Goal: Information Seeking & Learning: Learn about a topic

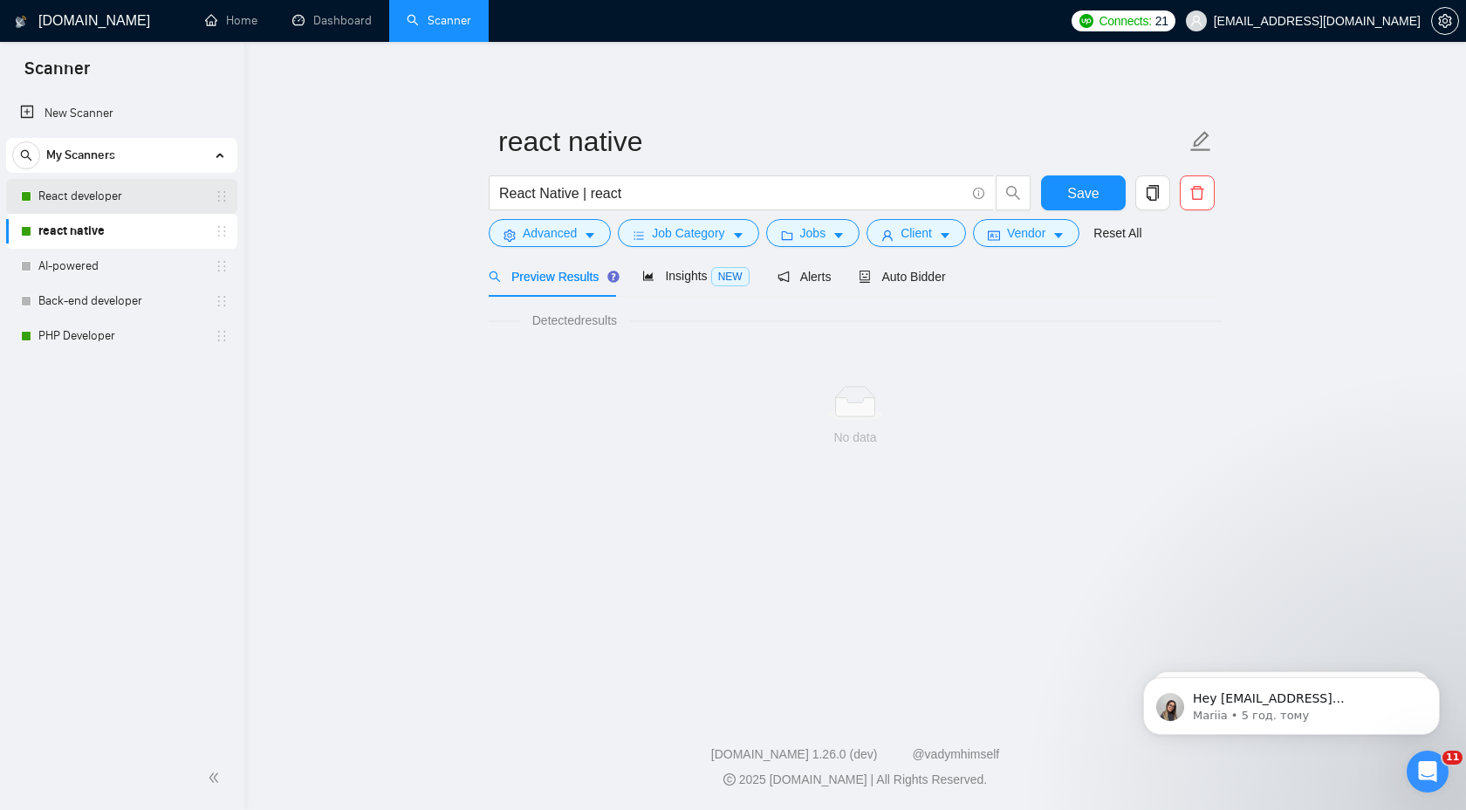
click at [143, 194] on link "React developer" at bounding box center [121, 196] width 166 height 35
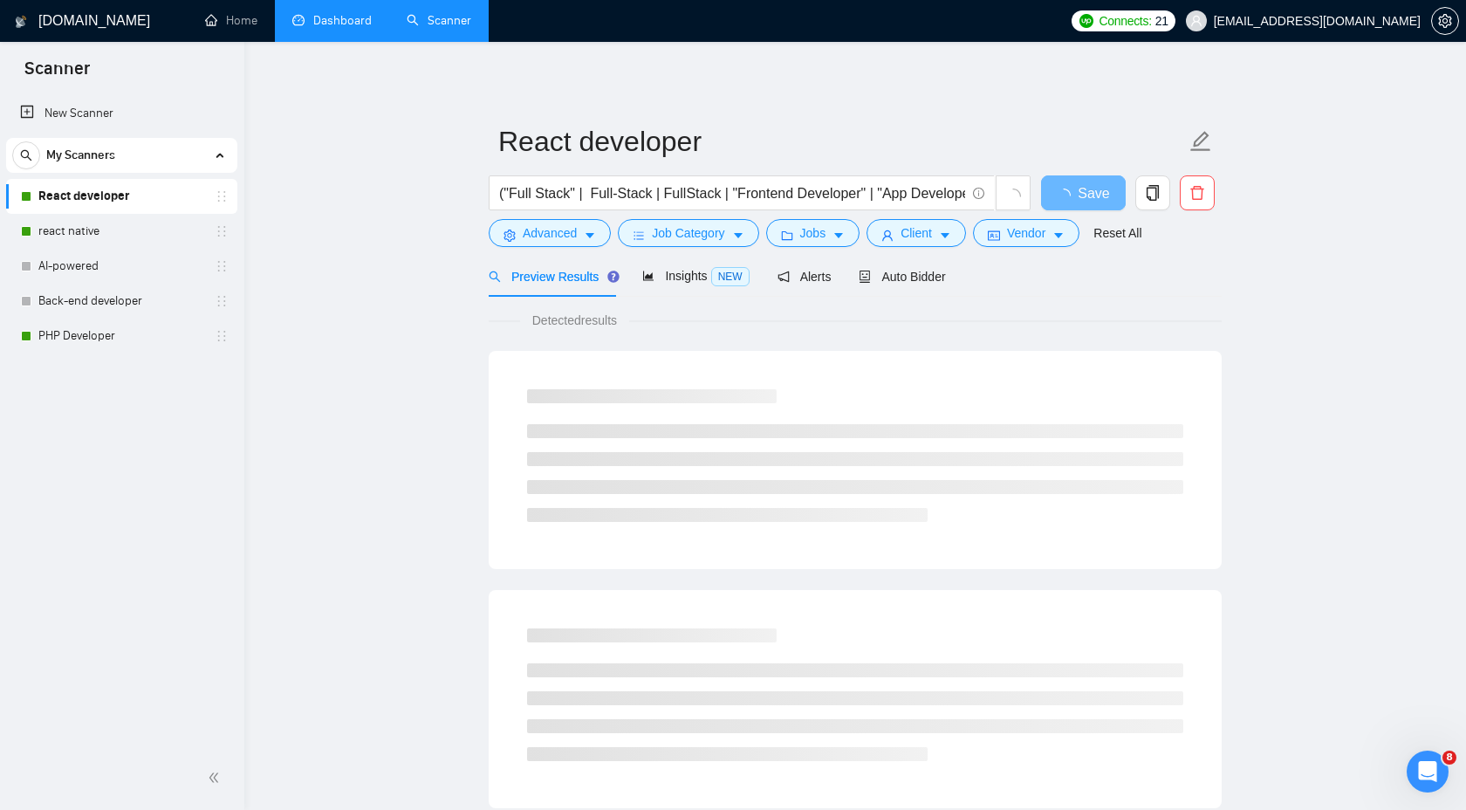
click at [338, 28] on link "Dashboard" at bounding box center [331, 20] width 79 height 15
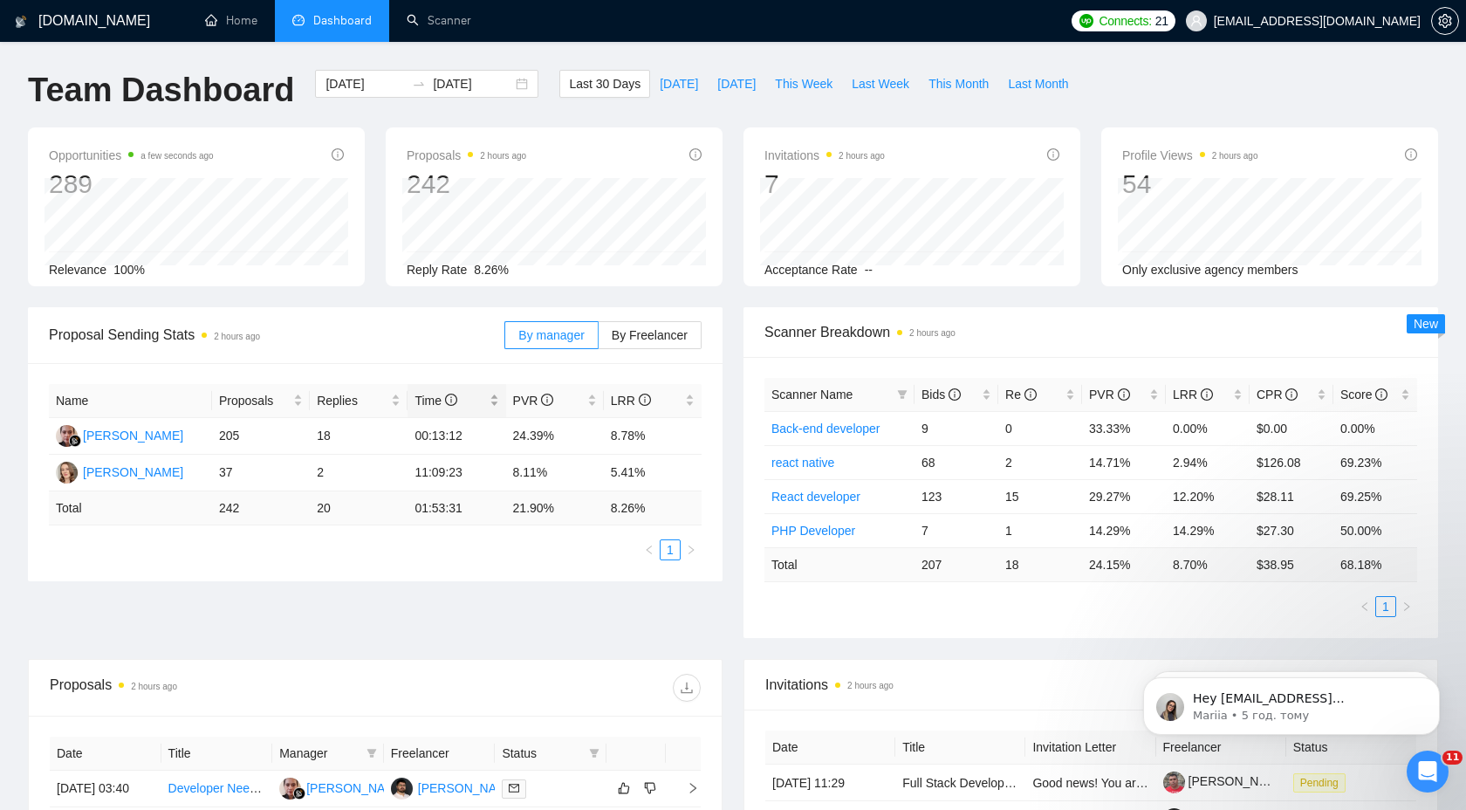
click at [452, 400] on icon "info-circle" at bounding box center [451, 400] width 2 height 6
click at [545, 396] on icon "info-circle" at bounding box center [547, 399] width 12 height 12
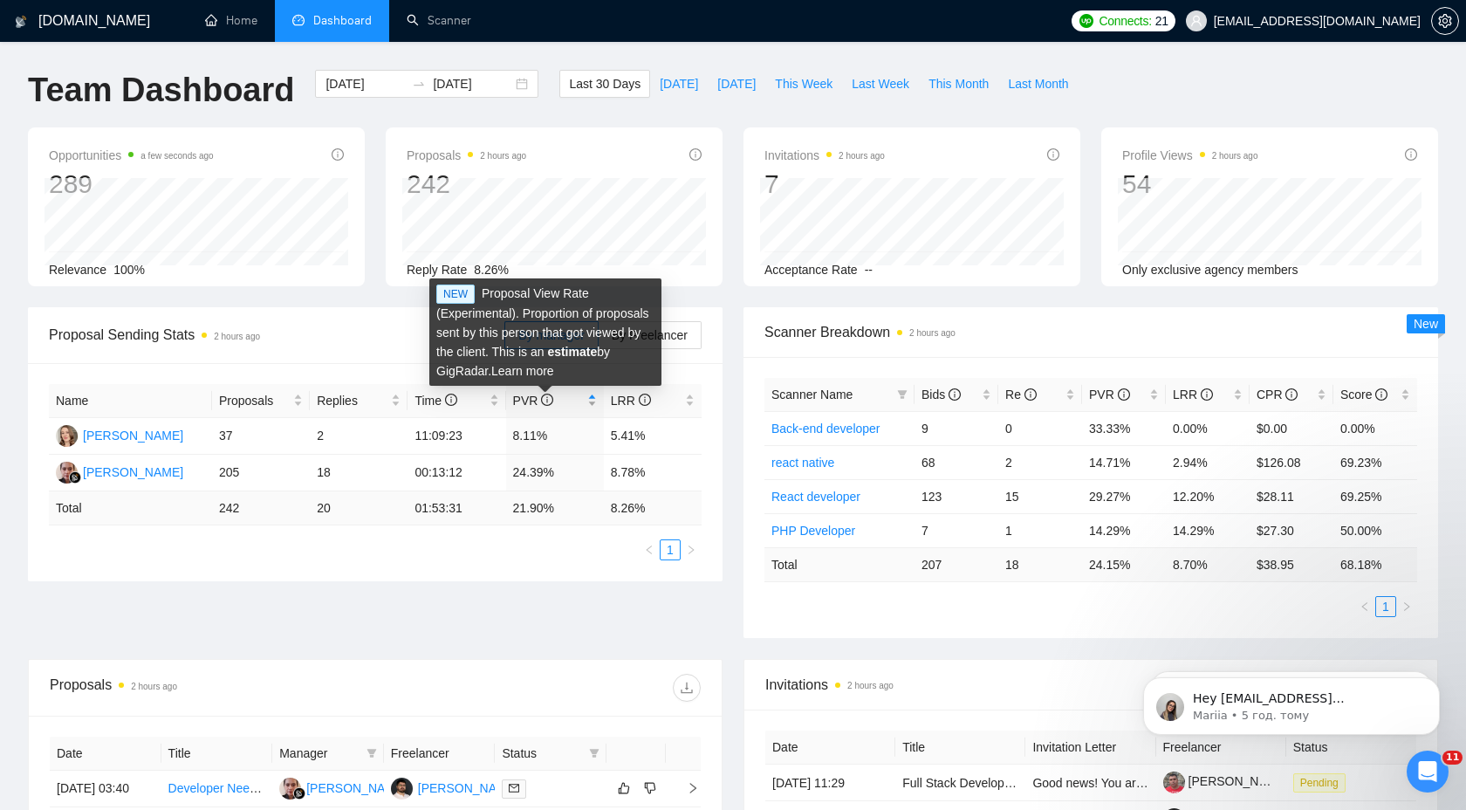
click at [545, 396] on icon "info-circle" at bounding box center [547, 399] width 12 height 12
click at [545, 403] on icon "info-circle" at bounding box center [547, 399] width 12 height 12
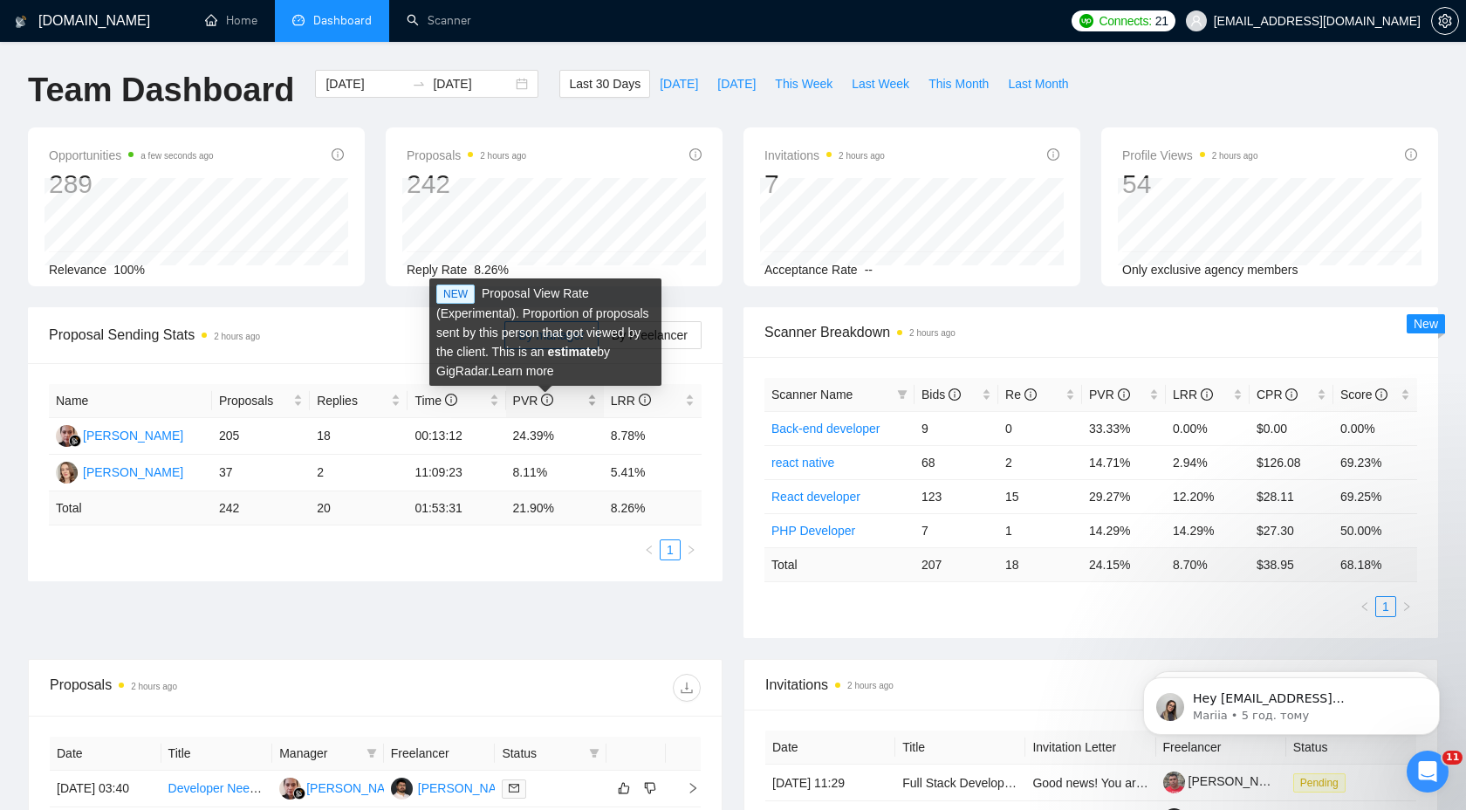
click at [544, 402] on icon "info-circle" at bounding box center [547, 399] width 12 height 12
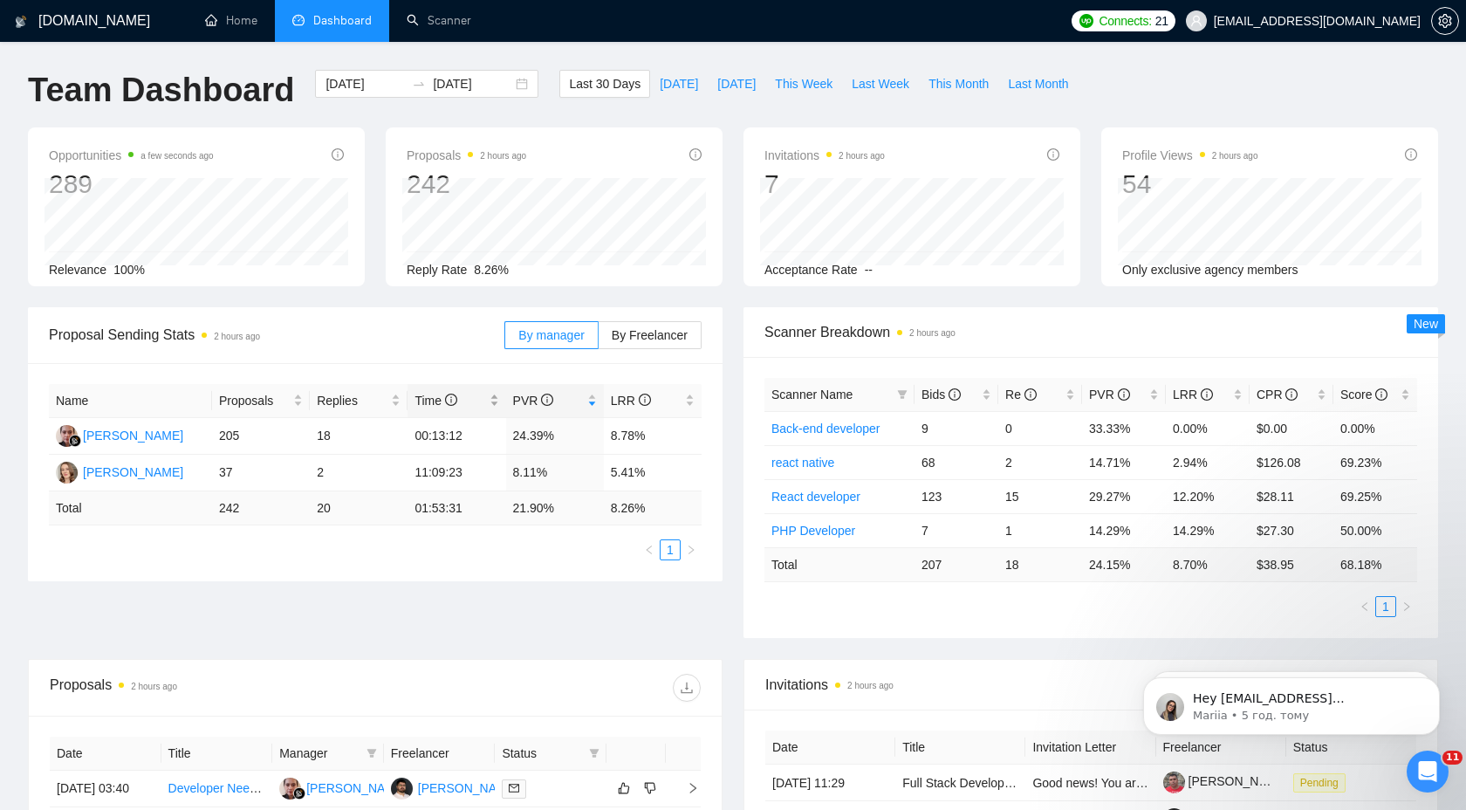
click at [494, 400] on div "Time" at bounding box center [456, 400] width 84 height 19
click at [662, 397] on span "LRR" at bounding box center [646, 400] width 71 height 19
